Goal: Navigation & Orientation: Find specific page/section

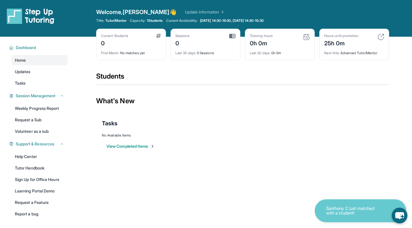
click at [115, 21] on span "Tutor/Mentor" at bounding box center [115, 20] width 21 height 5
click at [153, 19] on span "1 Students" at bounding box center [155, 20] width 16 height 5
click at [41, 72] on link "Updates" at bounding box center [39, 71] width 56 height 10
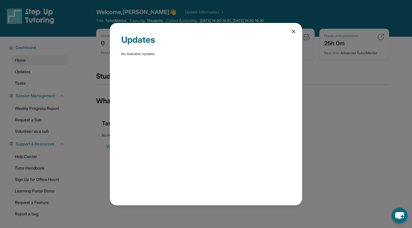
click at [295, 33] on icon at bounding box center [294, 32] width 6 height 6
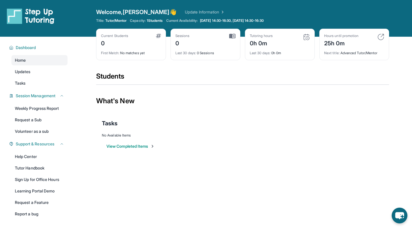
click at [116, 76] on div "Students" at bounding box center [242, 78] width 293 height 13
click at [185, 10] on link "Update Information" at bounding box center [205, 12] width 40 height 6
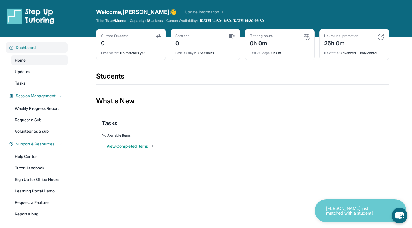
click at [34, 47] on span "Dashboard" at bounding box center [26, 48] width 20 height 6
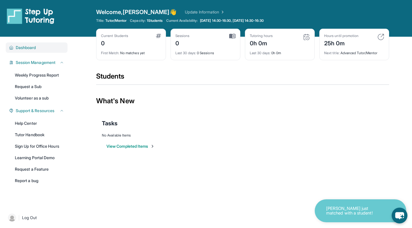
click at [35, 50] on span "Dashboard" at bounding box center [26, 48] width 20 height 6
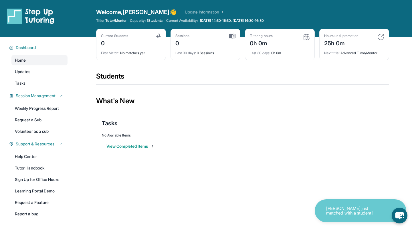
click at [34, 59] on link "Home" at bounding box center [39, 60] width 56 height 10
click at [31, 71] on link "Updates" at bounding box center [39, 71] width 56 height 10
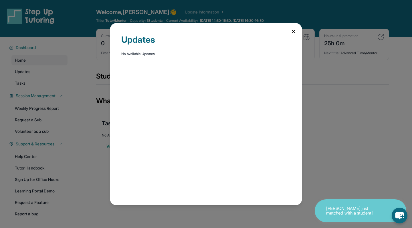
click at [31, 81] on div "Updates No Available Updates" at bounding box center [206, 114] width 412 height 228
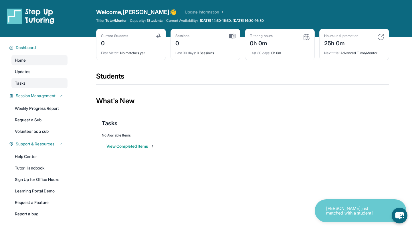
click at [31, 81] on link "Tasks" at bounding box center [39, 83] width 56 height 10
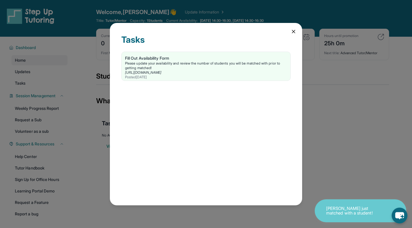
click at [31, 77] on div "Tasks Fill Out Availability Form Please update your availability and review the…" at bounding box center [206, 114] width 412 height 228
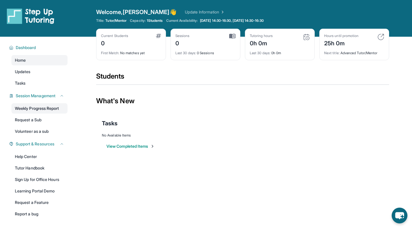
click at [36, 107] on link "Weekly Progress Report" at bounding box center [39, 108] width 56 height 10
